Goal: Find specific page/section: Find specific page/section

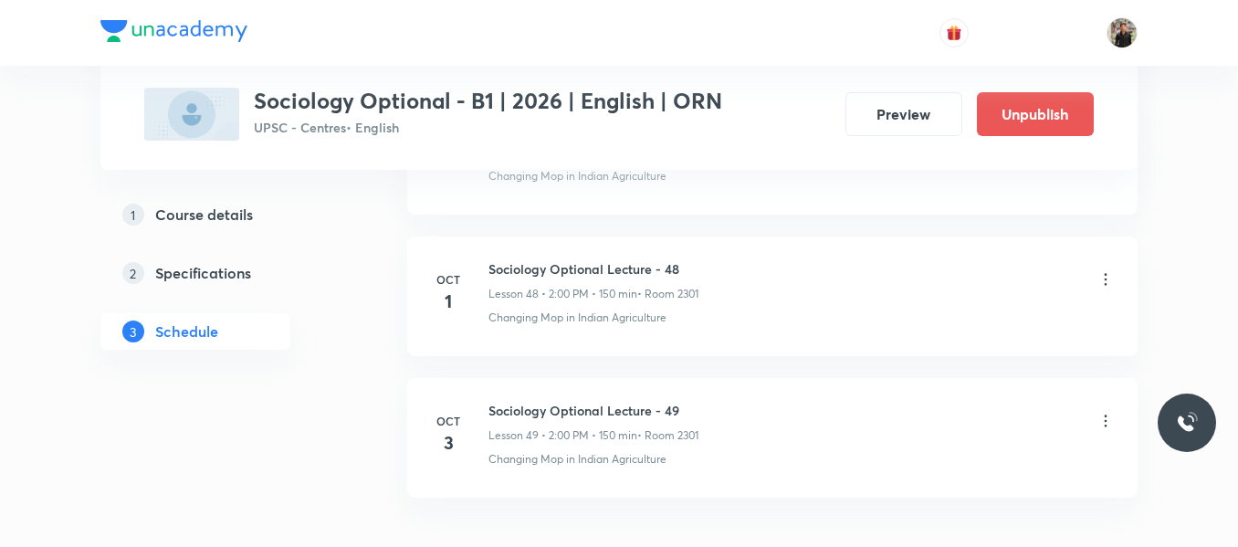
scroll to position [7846, 0]
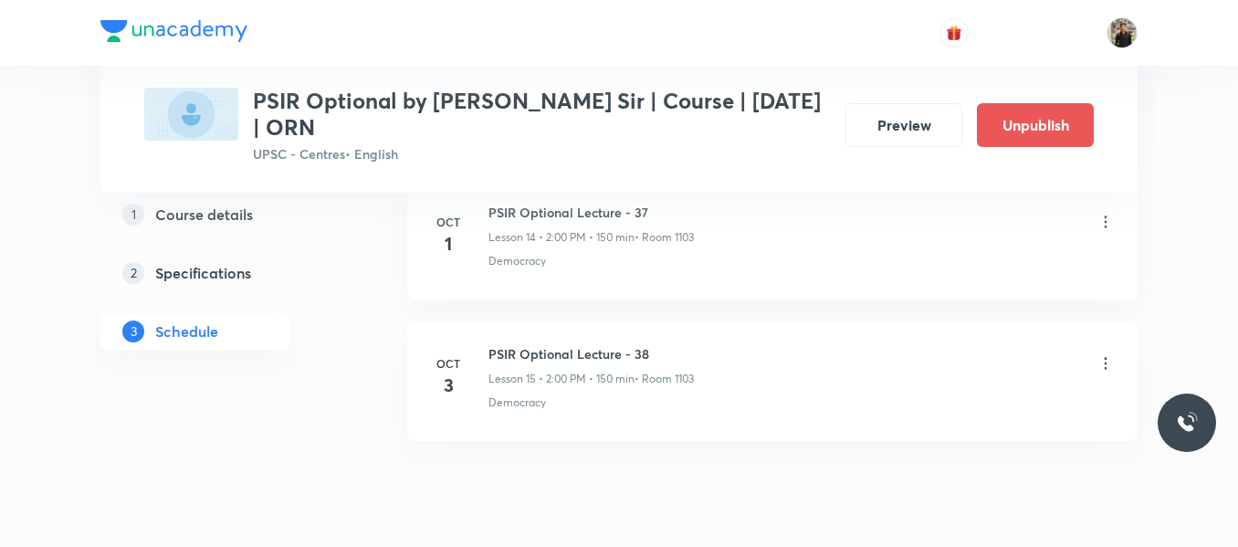
scroll to position [2987, 0]
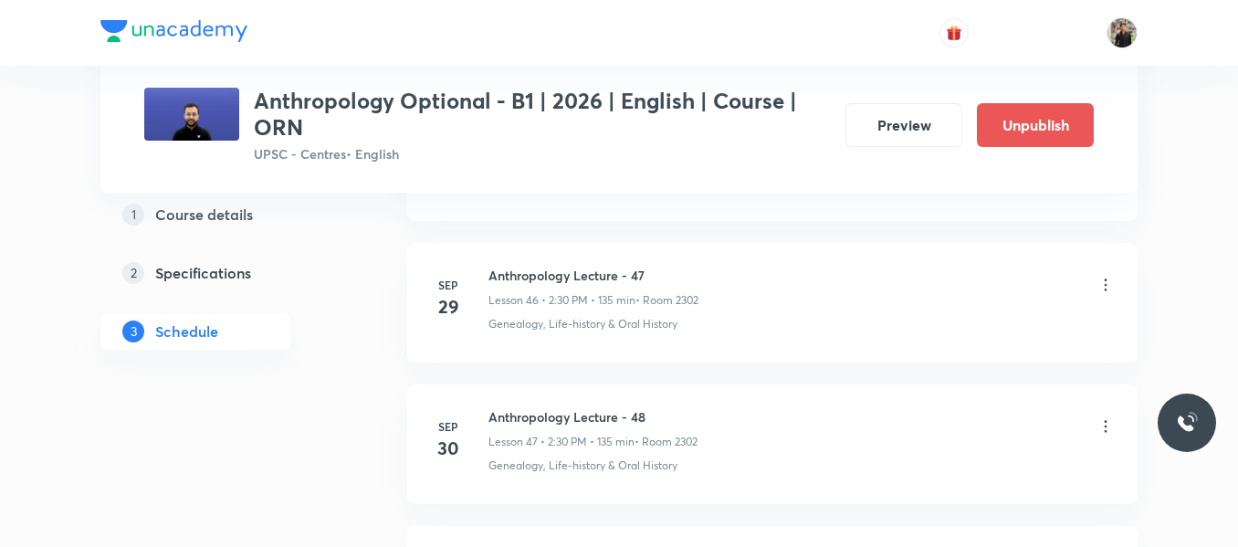
scroll to position [7873, 0]
